Goal: Check status: Check status

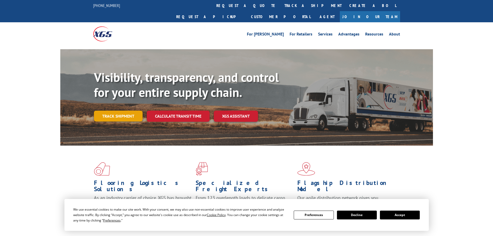
click at [114, 110] on link "Track shipment" at bounding box center [118, 115] width 49 height 11
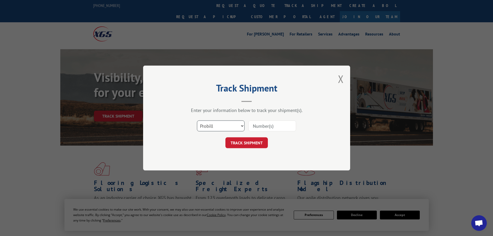
click at [215, 125] on select "Select category... Probill BOL PO" at bounding box center [221, 125] width 48 height 11
select select "bol"
click at [197, 120] on select "Select category... Probill BOL PO" at bounding box center [221, 125] width 48 height 11
click at [257, 124] on input at bounding box center [272, 125] width 48 height 11
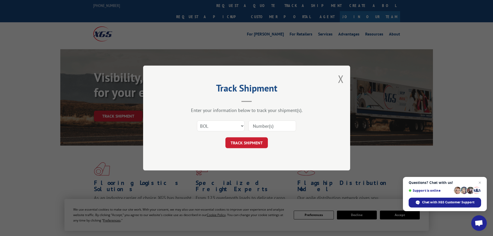
paste input "6000765"
type input "6000765"
click at [242, 140] on button "TRACK SHIPMENT" at bounding box center [246, 142] width 42 height 11
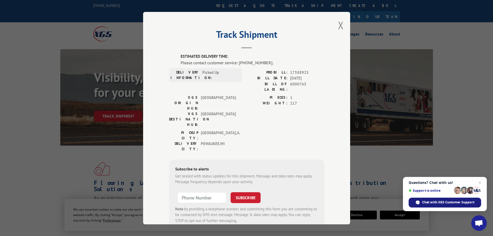
click at [436, 202] on span "Chat with XGS Customer Support" at bounding box center [448, 202] width 52 height 5
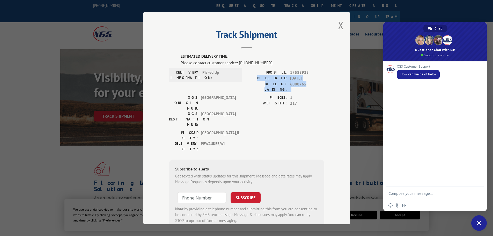
drag, startPoint x: 268, startPoint y: 78, endPoint x: 315, endPoint y: 85, distance: 47.3
click at [315, 85] on div "PROBILL: 17588925 BILL DATE: [DATE] BILL OF LADING: 6000765" at bounding box center [286, 80] width 78 height 23
copy div "BILL DATE: [DATE] BILL OF LADING: 6000765"
paste textarea "BILL DATE: [DATE] BILL OF LADING: 6000765"
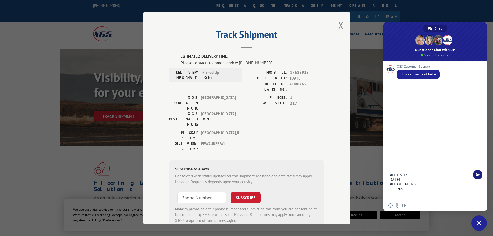
type textarea "BILL DATE: [DATE] BILL OF LADING: 6000765"
click at [477, 175] on span "Send" at bounding box center [478, 175] width 4 height 4
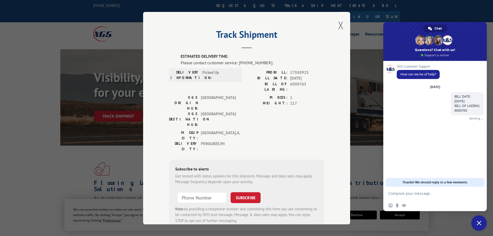
click at [415, 195] on textarea "Compose your message..." at bounding box center [429, 193] width 83 height 13
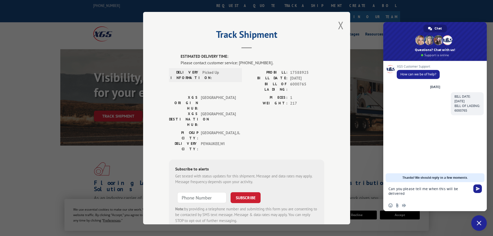
type textarea "Can you please tell me when this will be delivered?"
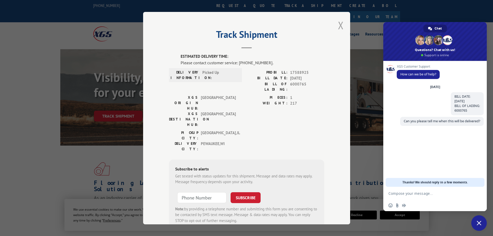
click at [340, 26] on button "Close modal" at bounding box center [341, 25] width 6 height 14
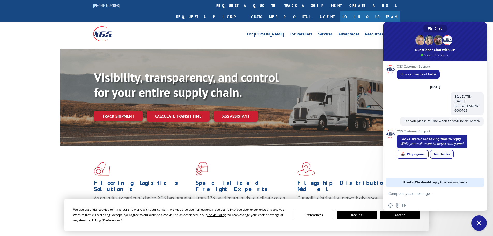
click at [443, 155] on link "No, thanks" at bounding box center [442, 154] width 24 height 9
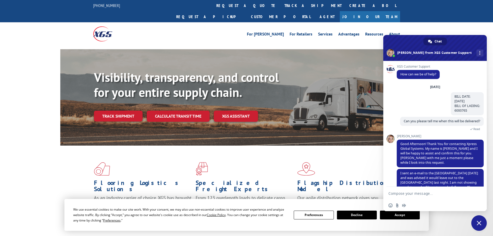
scroll to position [25, 0]
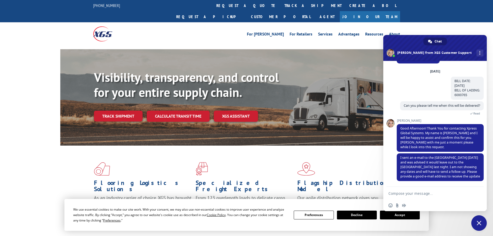
click at [423, 193] on textarea "Compose your message..." at bounding box center [429, 193] width 83 height 13
type textarea "[EMAIL_ADDRESS][DOMAIN_NAME]"
click at [480, 194] on span "Send" at bounding box center [477, 193] width 9 height 9
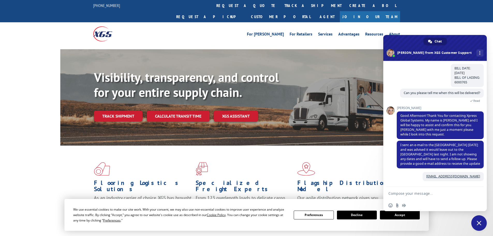
scroll to position [38, 0]
click at [359, 216] on button "Decline" at bounding box center [357, 214] width 40 height 9
